Goal: Task Accomplishment & Management: Use online tool/utility

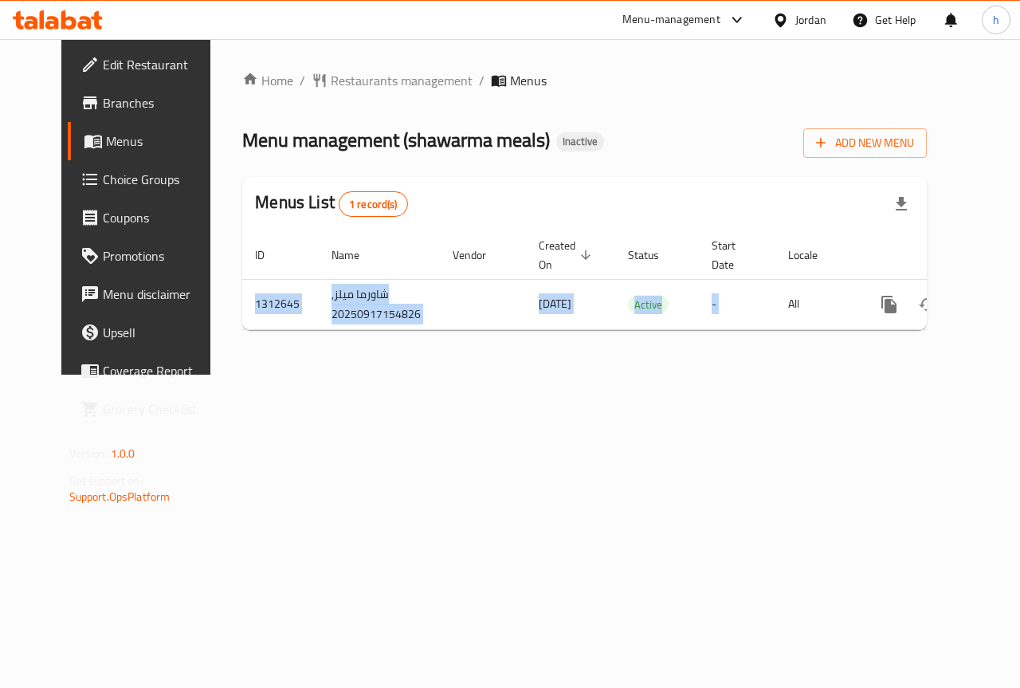
drag, startPoint x: 736, startPoint y: 329, endPoint x: 736, endPoint y: 351, distance: 21.5
click at [736, 343] on div "Home / Restaurants management / Menus Menu management ( shawarma meals ) Inacti…" at bounding box center [584, 207] width 684 height 272
click at [736, 363] on div "Home / Restaurants management / Menus Menu management ( shawarma meals ) Inacti…" at bounding box center [584, 206] width 748 height 335
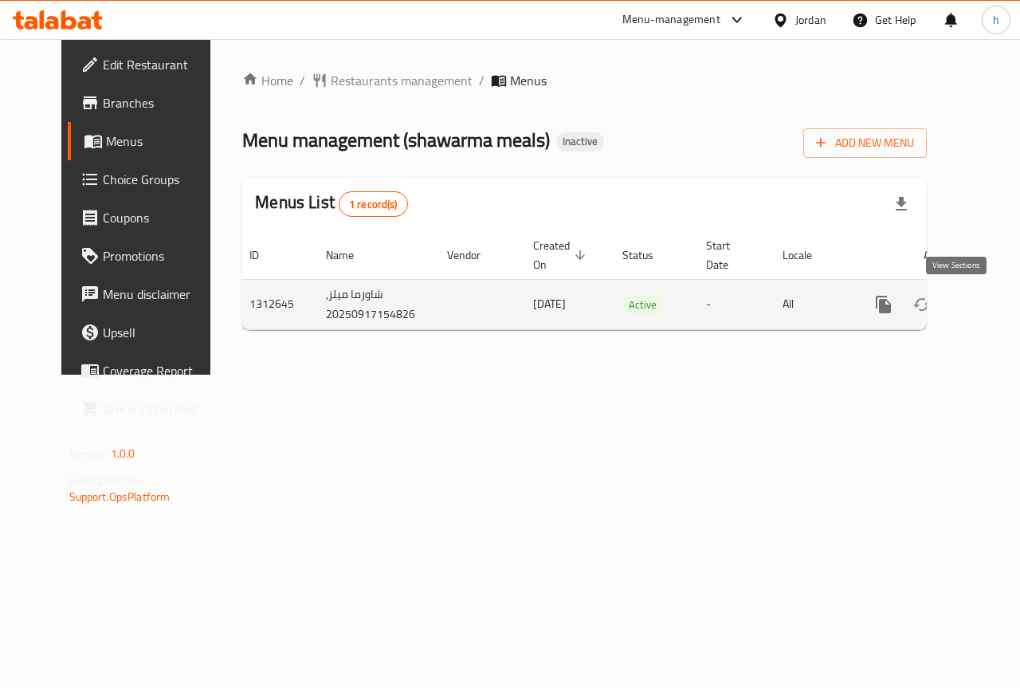
click at [989, 296] on icon "enhanced table" at bounding box center [998, 304] width 19 height 19
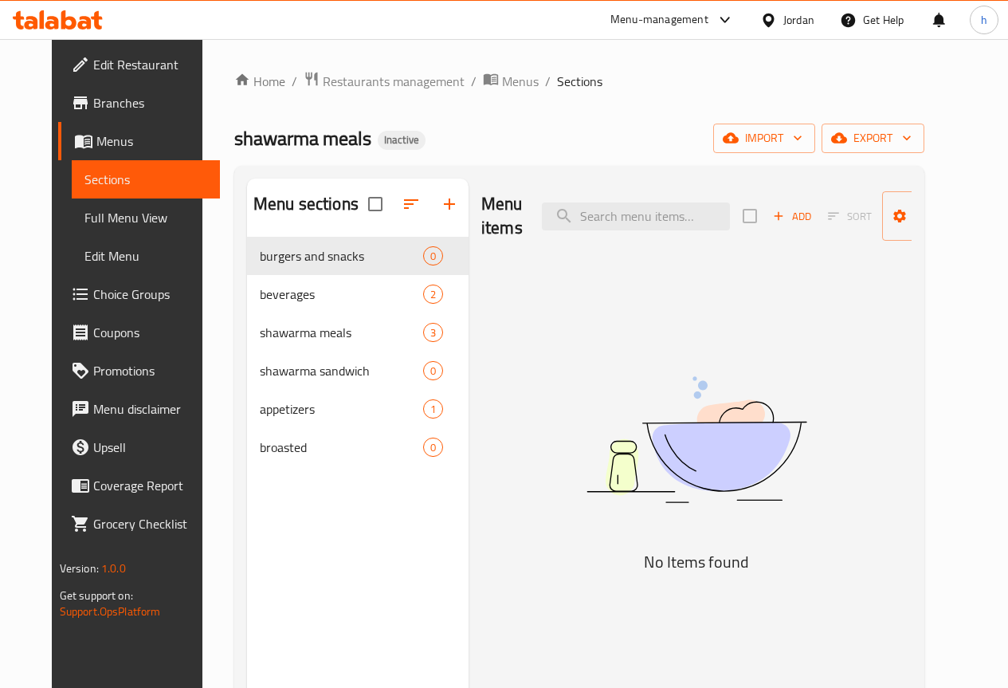
click at [96, 140] on span "Menus" at bounding box center [151, 140] width 111 height 19
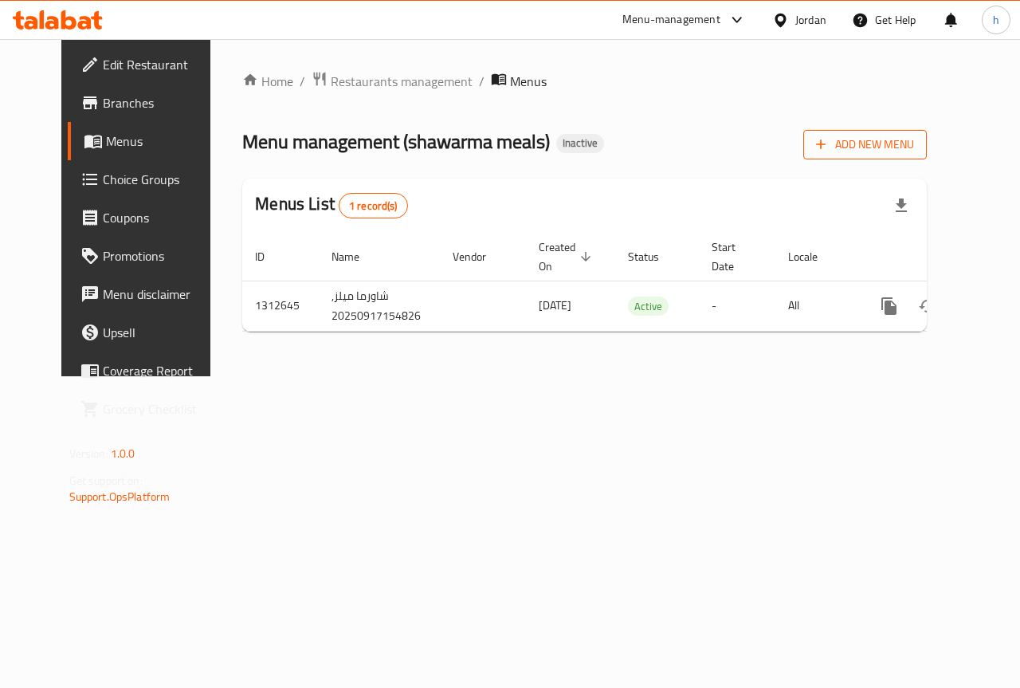
click at [896, 151] on span "Add New Menu" at bounding box center [865, 145] width 98 height 20
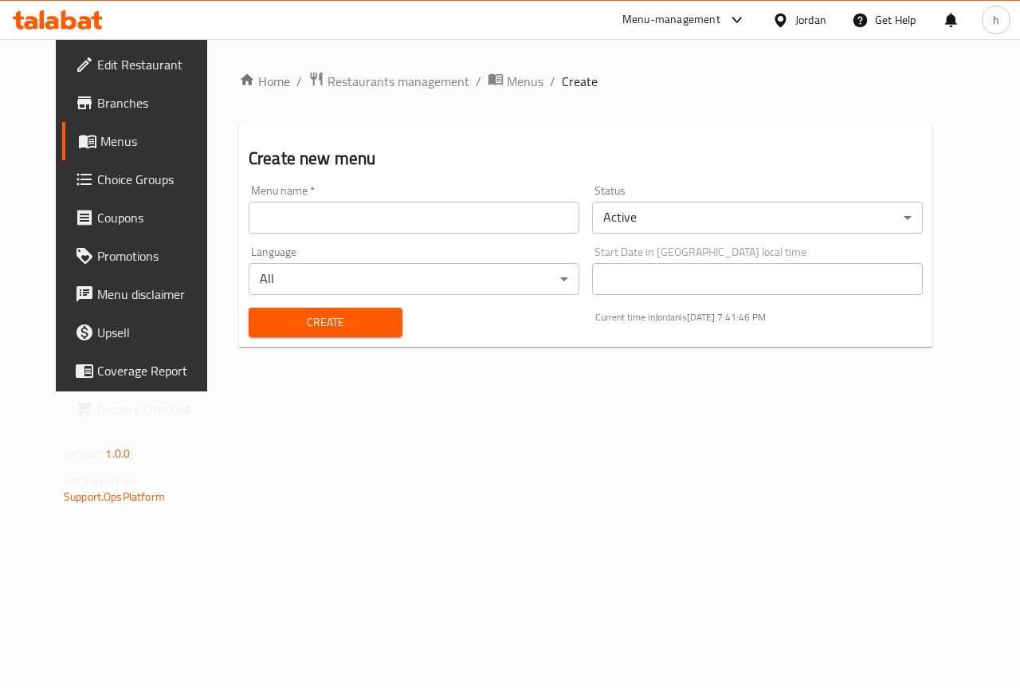
click at [540, 219] on input "text" at bounding box center [414, 218] width 331 height 32
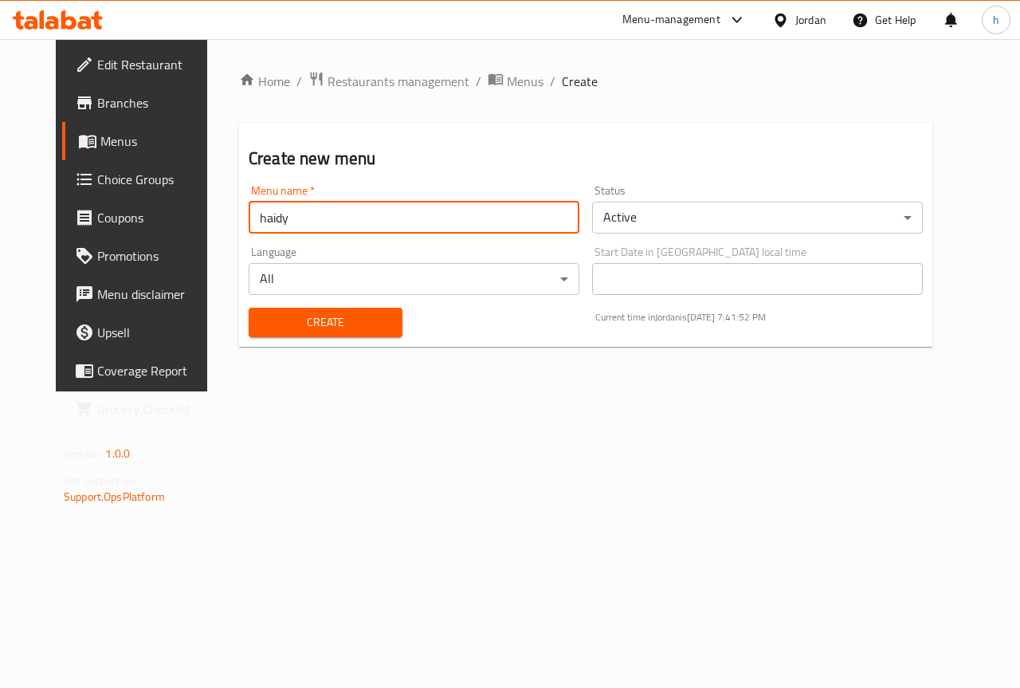
type input "haidy"
click at [261, 329] on span "Create" at bounding box center [325, 322] width 128 height 20
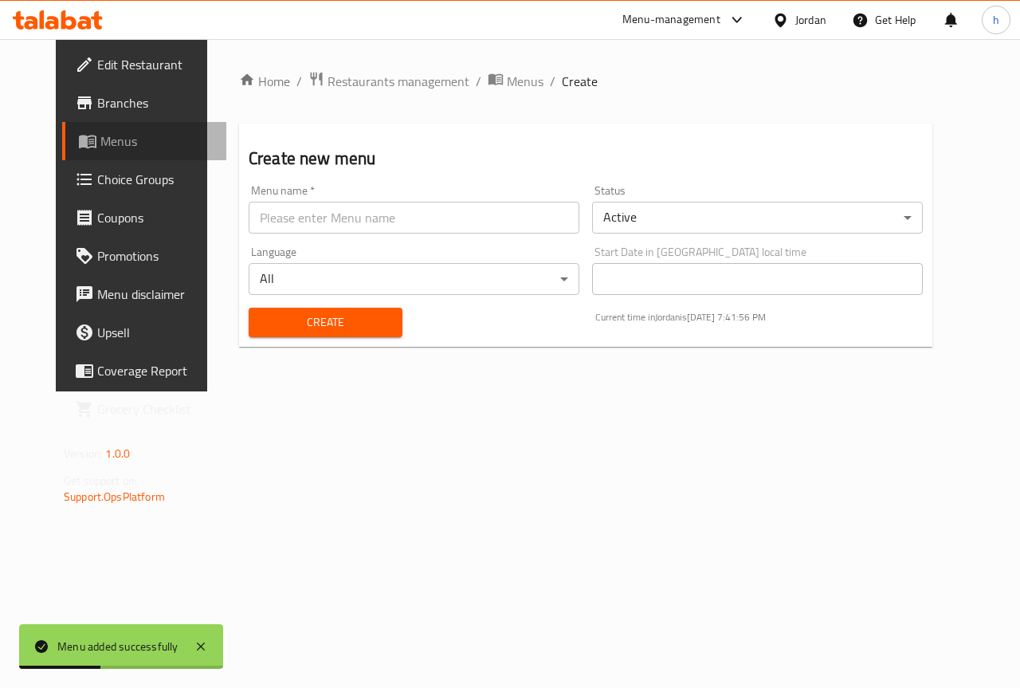
click at [100, 147] on span "Menus" at bounding box center [156, 140] width 113 height 19
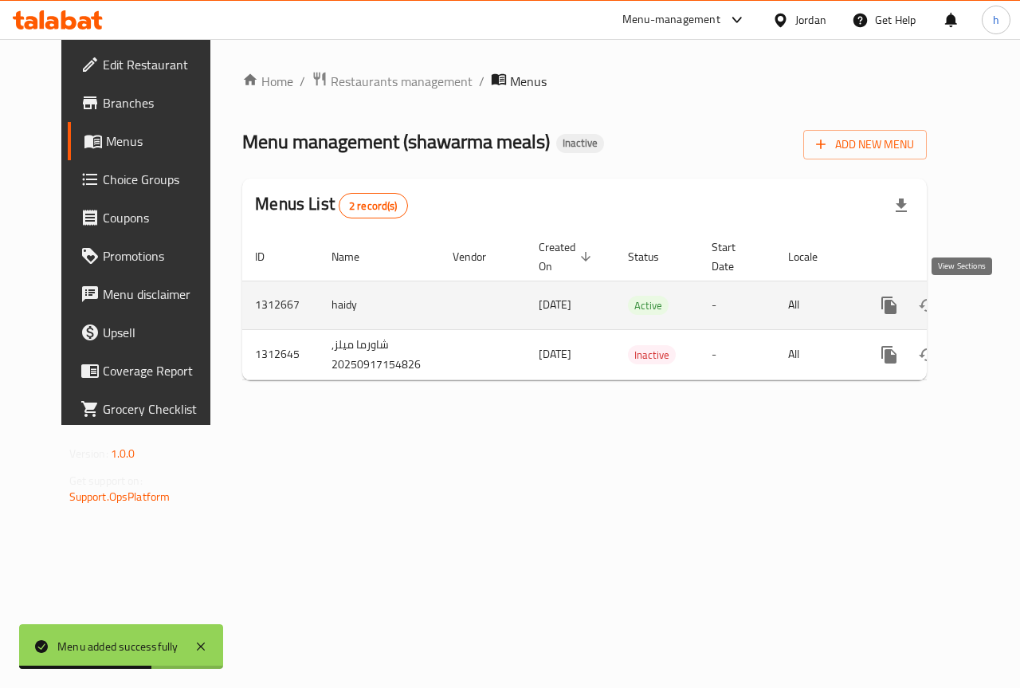
click at [994, 308] on icon "enhanced table" at bounding box center [1003, 305] width 19 height 19
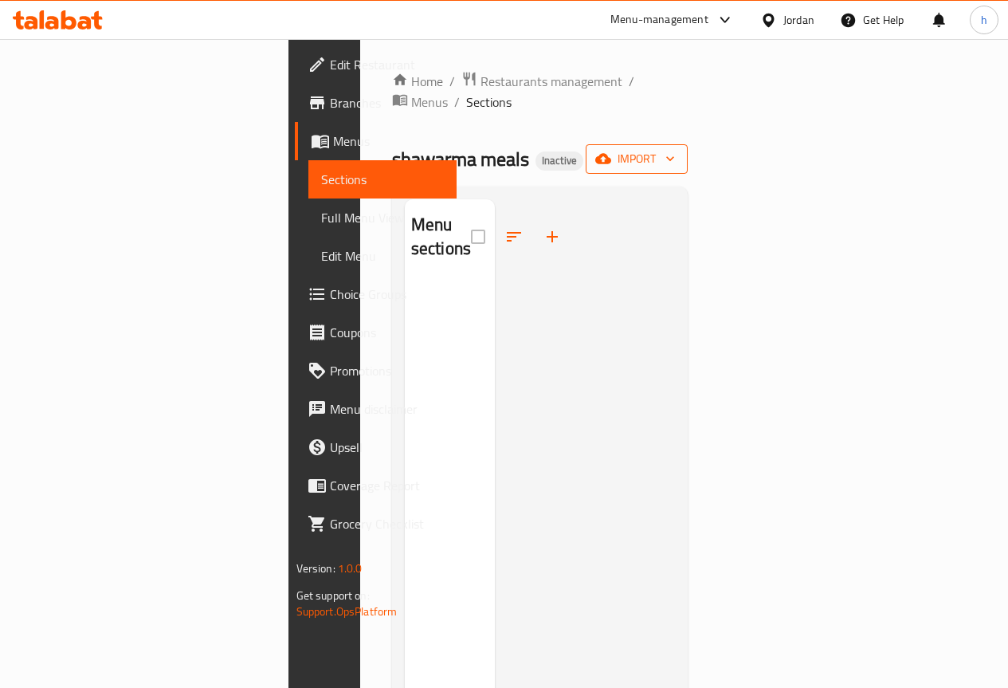
click at [611, 151] on icon "button" at bounding box center [603, 159] width 16 height 16
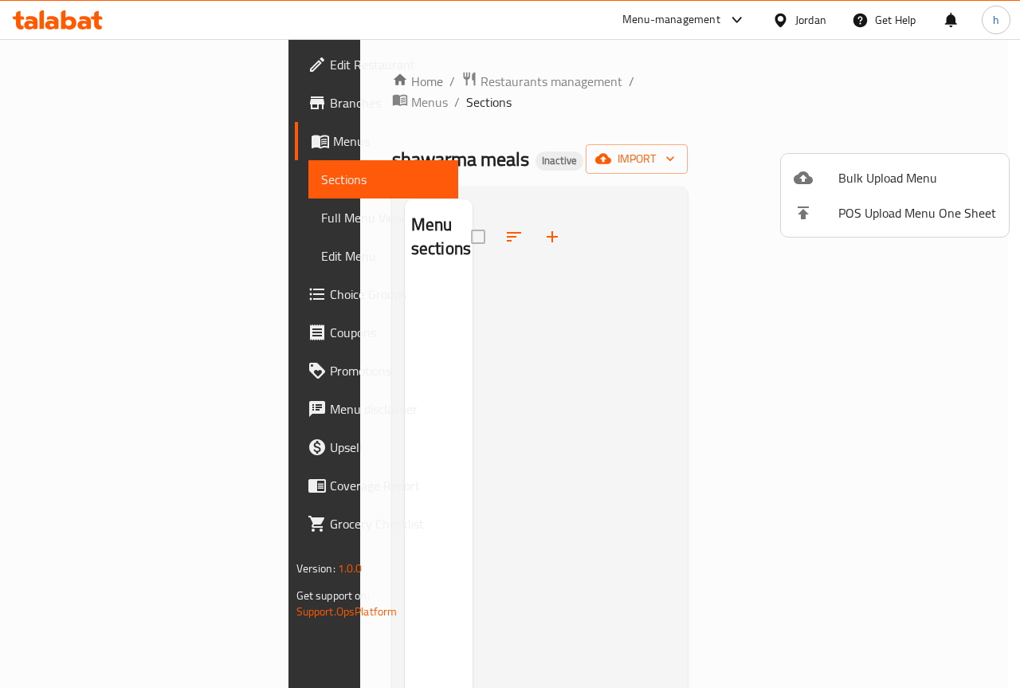
click at [842, 159] on ul "Bulk Upload Menu POS Upload Menu One Sheet" at bounding box center [895, 195] width 228 height 83
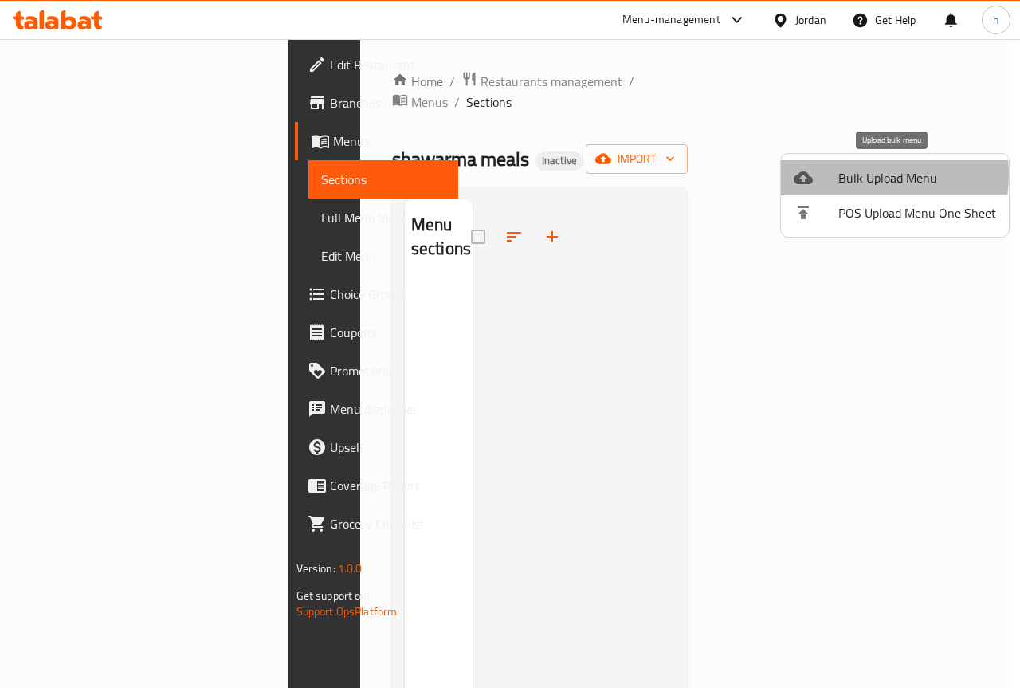
click at [845, 174] on span "Bulk Upload Menu" at bounding box center [917, 177] width 158 height 19
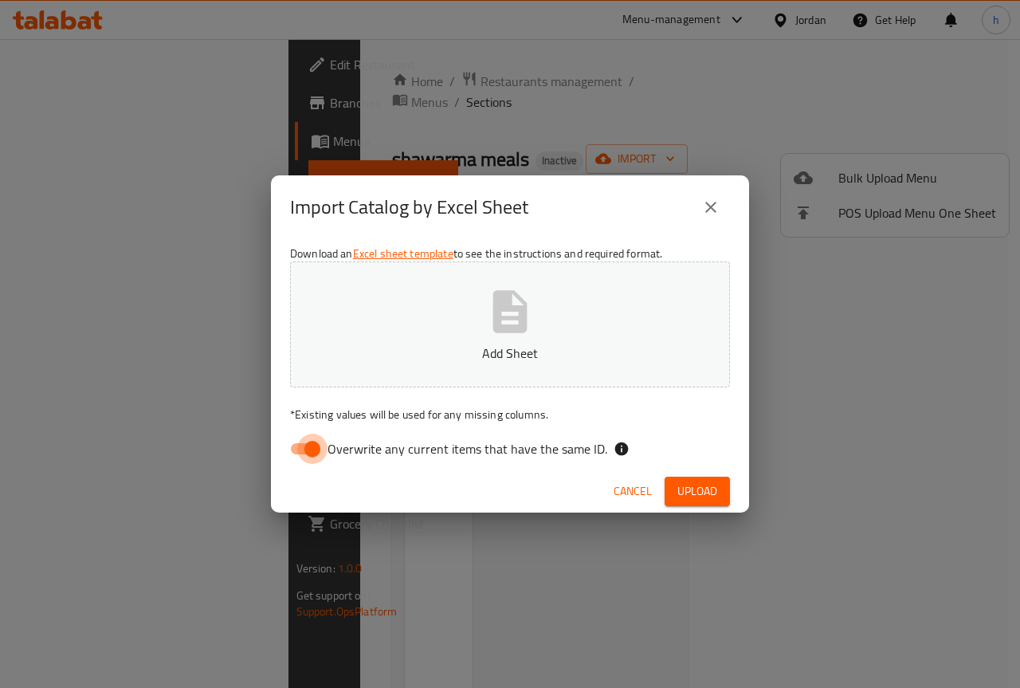
click at [300, 449] on input "Overwrite any current items that have the same ID." at bounding box center [312, 448] width 91 height 30
checkbox input "false"
click at [692, 495] on span "Upload" at bounding box center [697, 491] width 40 height 20
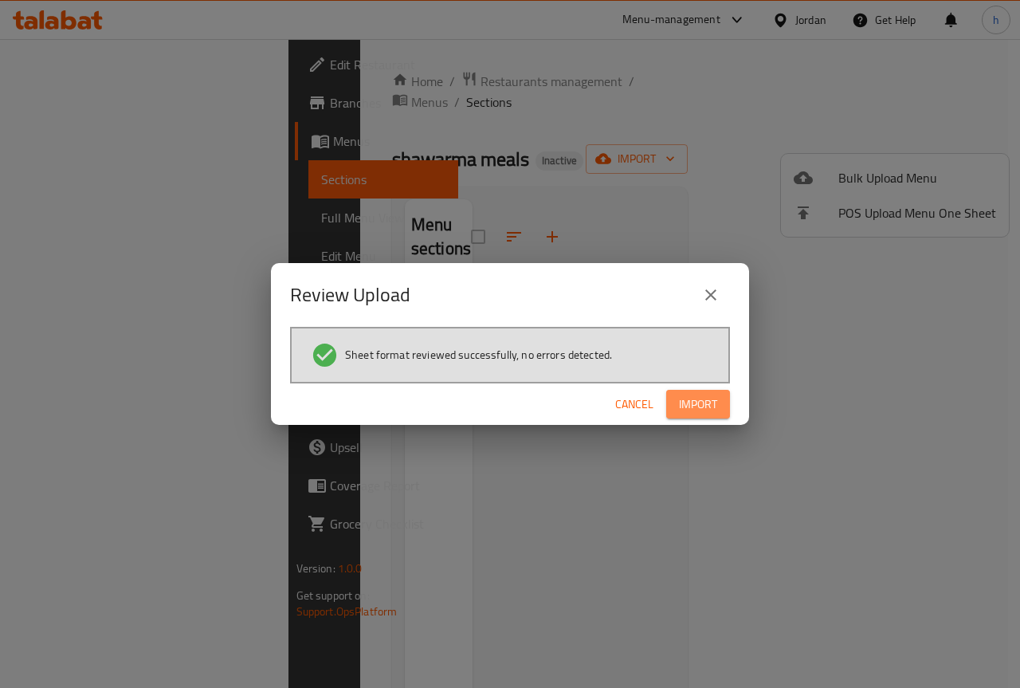
click at [695, 402] on span "Import" at bounding box center [698, 404] width 38 height 20
